Goal: Check status: Check status

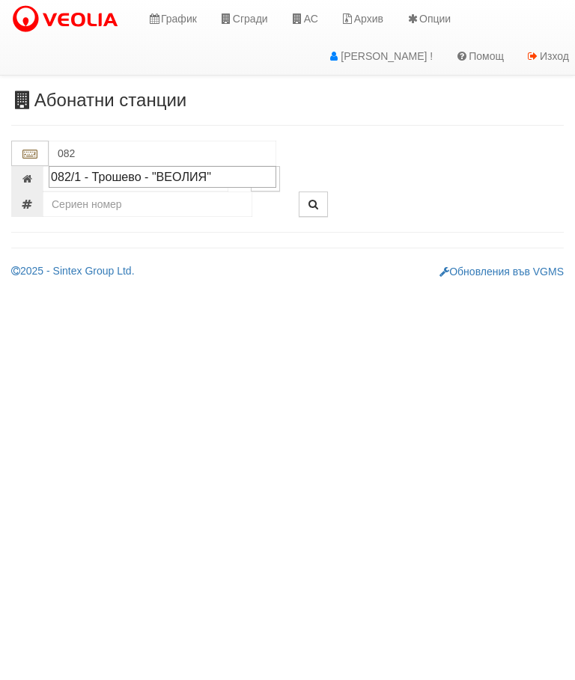
click at [165, 177] on div "082/1 - Трошево - "ВЕОЛИЯ"" at bounding box center [162, 176] width 223 height 17
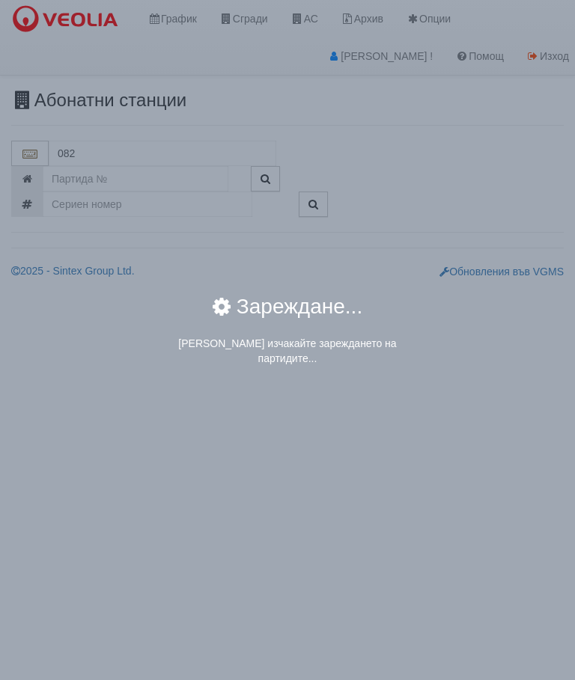
type input "082/1 - Трошево - "ВЕОЛИЯ""
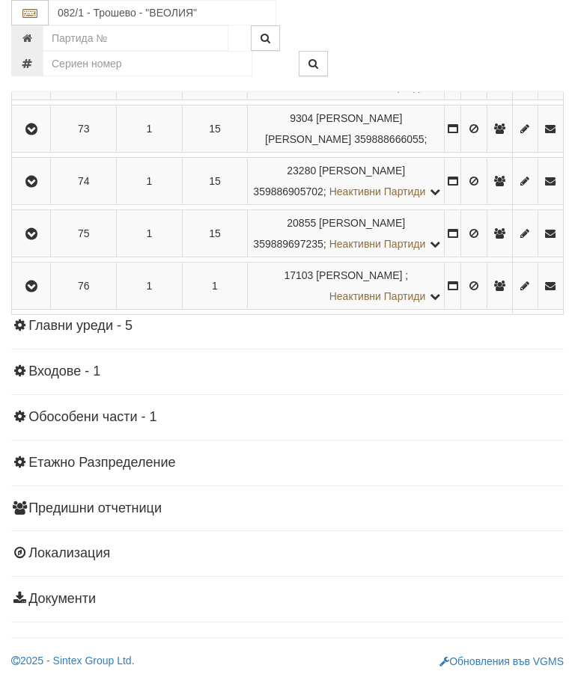
scroll to position [4080, 0]
click at [36, 30] on icon "button" at bounding box center [31, 24] width 18 height 10
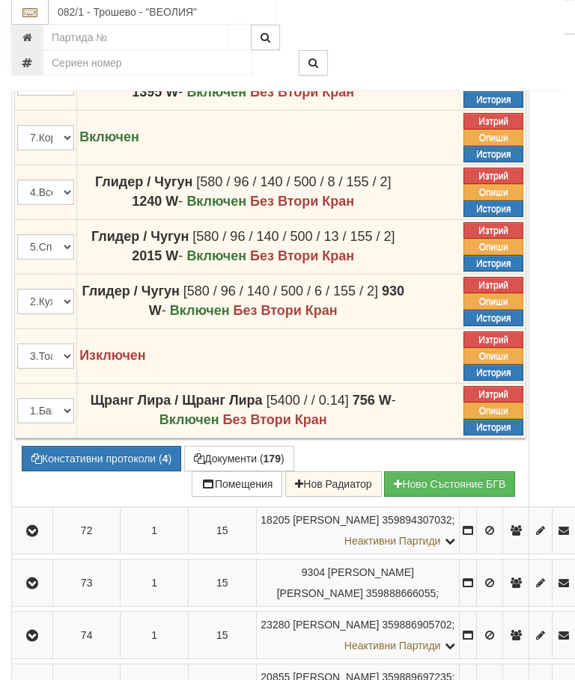
scroll to position [3693, 0]
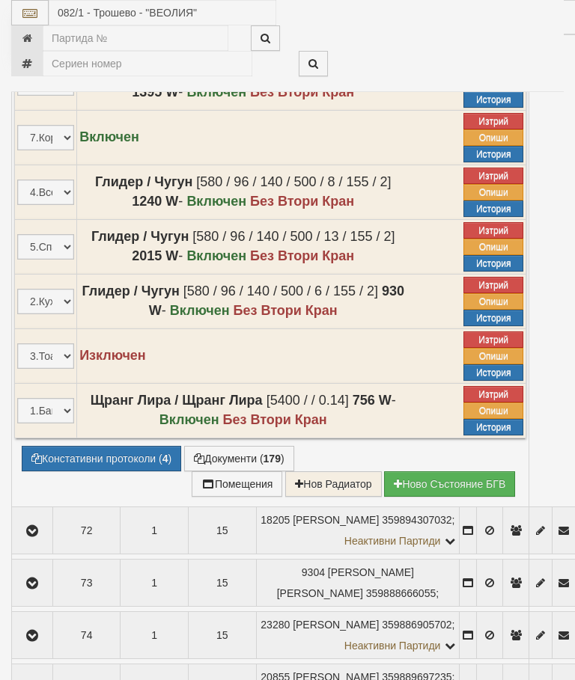
select select "10"
select select "1"
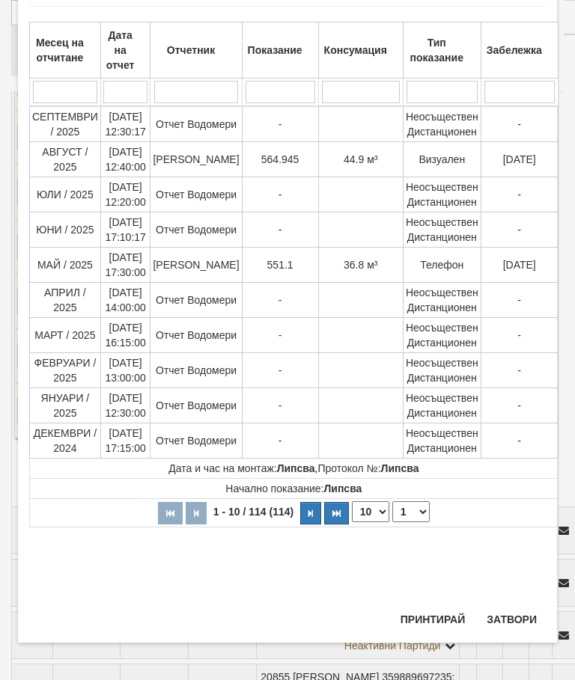
scroll to position [1064, 0]
click at [507, 625] on button "Затвори" at bounding box center [512, 620] width 68 height 24
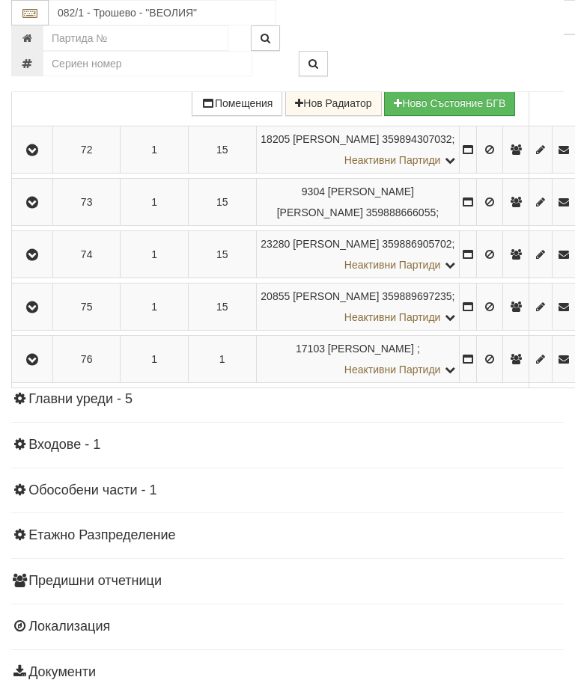
scroll to position [4124, 0]
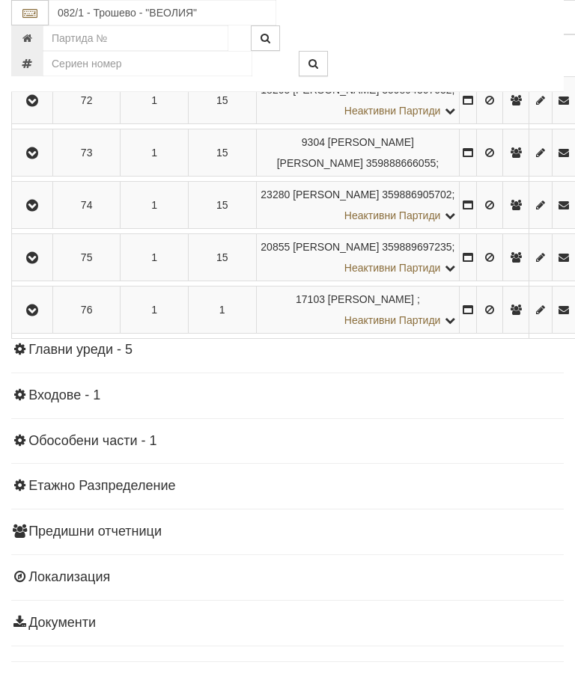
click at [242, 41] on button "Документи ( 179 )" at bounding box center [239, 28] width 110 height 25
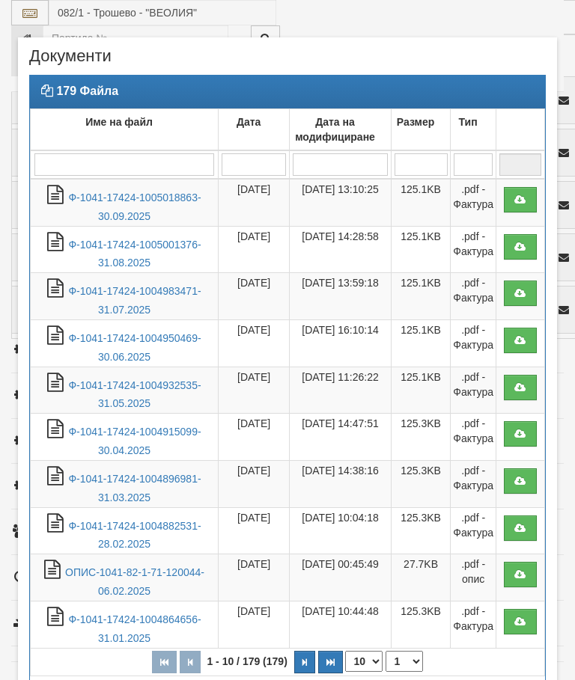
select select "10"
select select "1"
click at [141, 201] on link "Ф-1041-17424-1005018863-30.09.2025" at bounding box center [134, 207] width 132 height 31
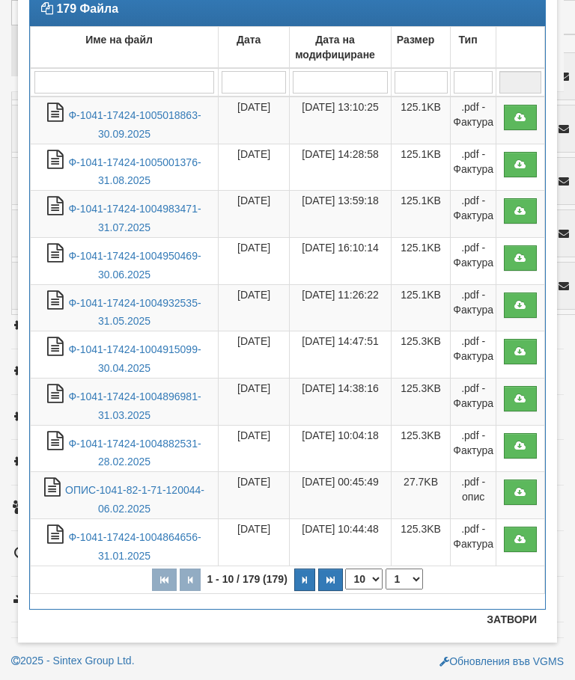
click at [512, 623] on button "Затвори" at bounding box center [512, 620] width 68 height 24
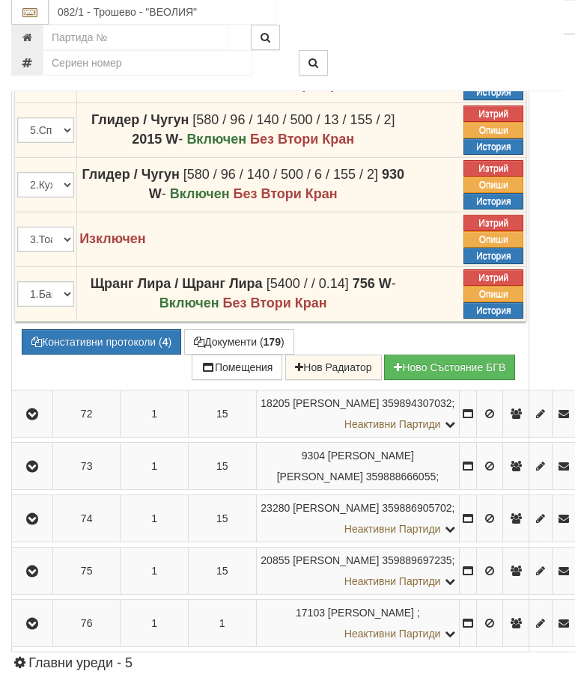
scroll to position [3584, 0]
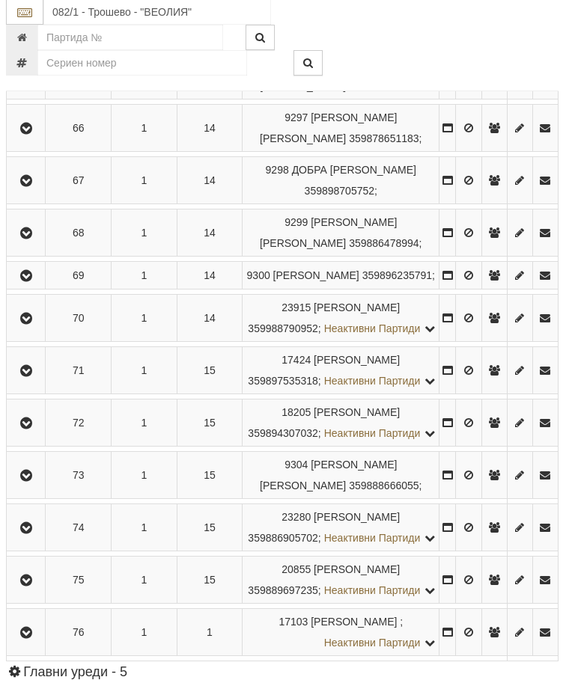
scroll to position [3146, 5]
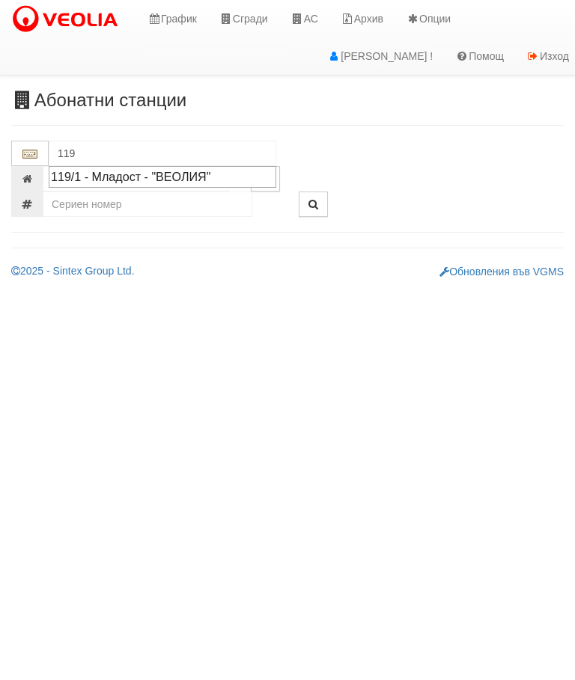
click at [154, 171] on div "119/1 - Младост - "ВЕОЛИЯ"" at bounding box center [162, 176] width 223 height 17
type input "119/1 - Младост - "ВЕОЛИЯ""
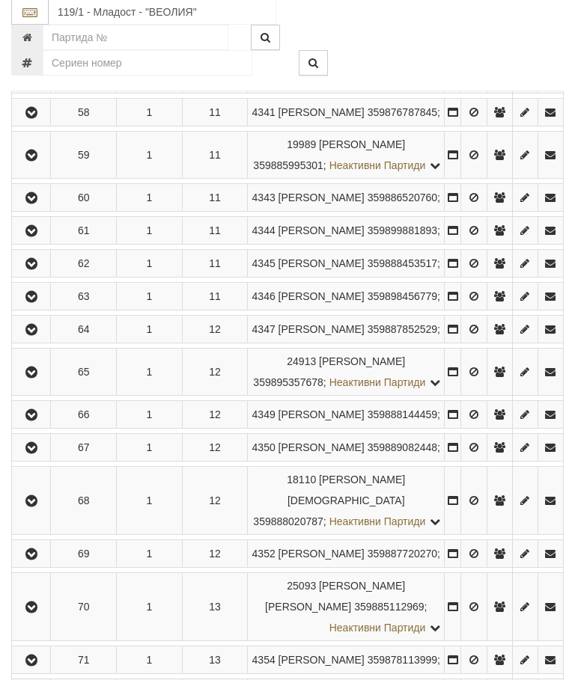
scroll to position [3160, 0]
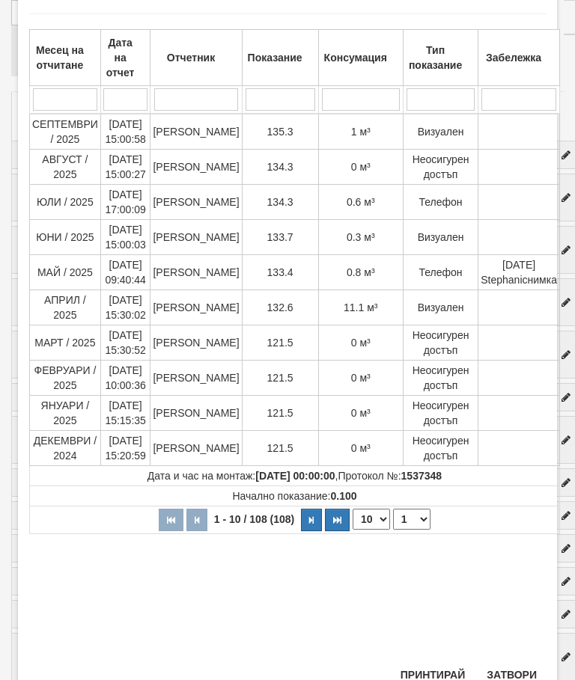
scroll to position [77, 0]
click at [510, 668] on button "Затвори" at bounding box center [512, 676] width 68 height 24
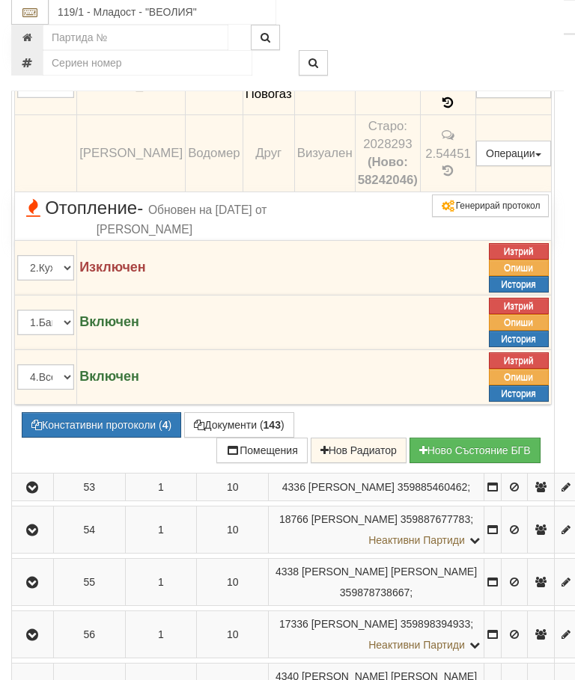
scroll to position [2821, 0]
